Goal: Information Seeking & Learning: Understand process/instructions

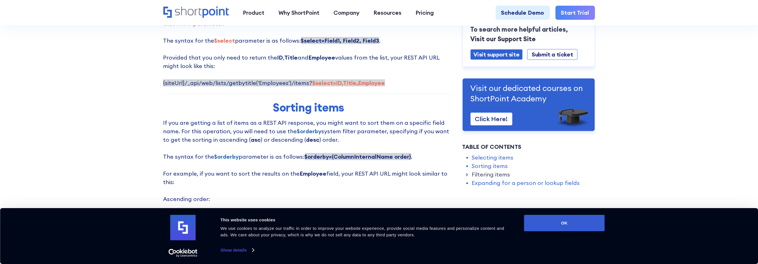
scroll to position [395, 0]
click at [299, 82] on span "{siteUrl}/_api/web/lists/getbytitle('Employees')/items? $select=ID,Title,Employ…" at bounding box center [274, 82] width 222 height 7
copy span "items"
click at [374, 85] on strong "$select=ID,Title,Employee" at bounding box center [349, 82] width 73 height 7
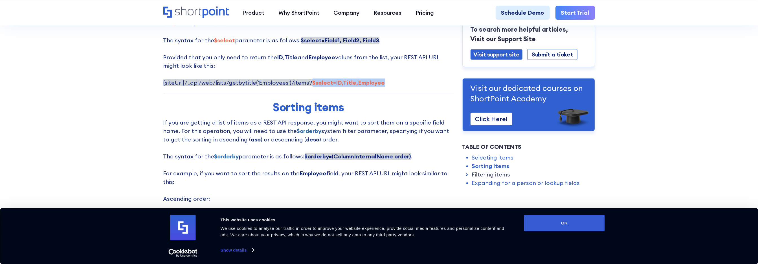
drag, startPoint x: 307, startPoint y: 80, endPoint x: 388, endPoint y: 82, distance: 80.4
click at [388, 81] on p "By forming the REST API URL to get the items (for example, URL), it will get al…" at bounding box center [308, 40] width 291 height 93
copy strong "$select=ID,Title,Employee"
click at [262, 58] on p "By forming the REST API URL to get the items (for example, URL), it will get al…" at bounding box center [308, 40] width 291 height 93
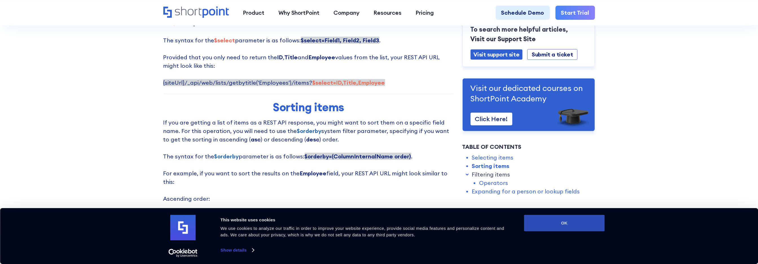
click at [562, 223] on button "OK" at bounding box center [564, 223] width 81 height 16
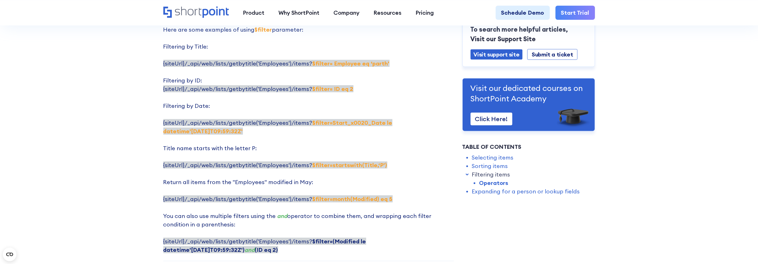
scroll to position [1157, 0]
